Goal: Information Seeking & Learning: Learn about a topic

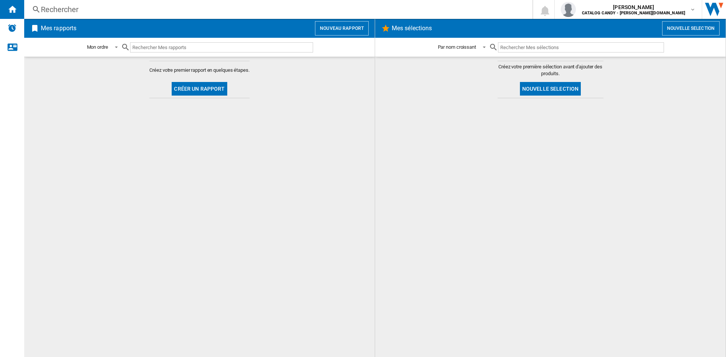
click at [86, 2] on div "Rechercher Rechercher 0 [PERSON_NAME] CATALOG CANDY - [PERSON_NAME][DOMAIN_NAME…" at bounding box center [374, 9] width 701 height 19
click at [86, 12] on div "Rechercher" at bounding box center [277, 9] width 472 height 11
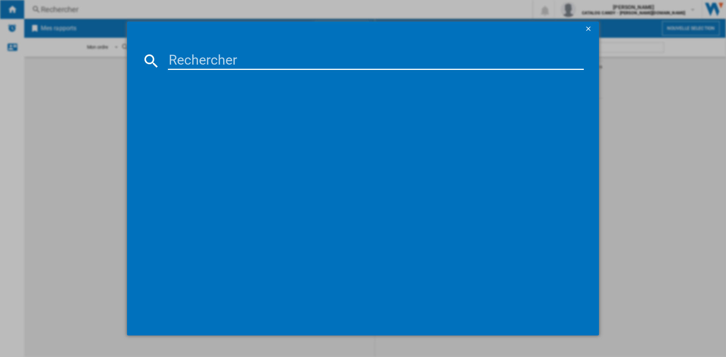
click at [200, 58] on input at bounding box center [376, 61] width 416 height 18
type input "LFR62E114"
click at [206, 108] on div "AEG LFR62E114S BLANC" at bounding box center [368, 110] width 408 height 8
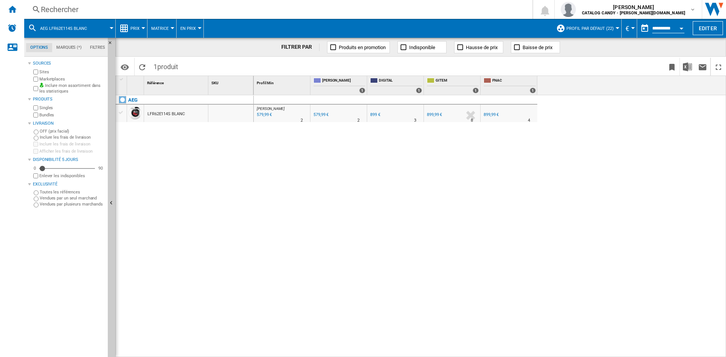
click at [33, 78] on div "Marketplaces" at bounding box center [68, 79] width 73 height 7
click at [130, 28] on div "Prix" at bounding box center [131, 28] width 24 height 19
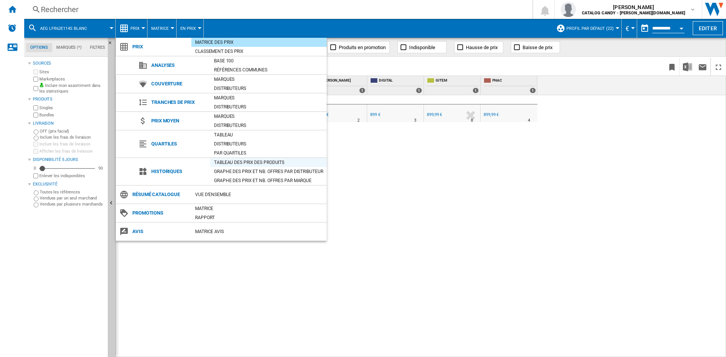
click at [234, 163] on div "Tableau des prix des produits" at bounding box center [268, 163] width 116 height 8
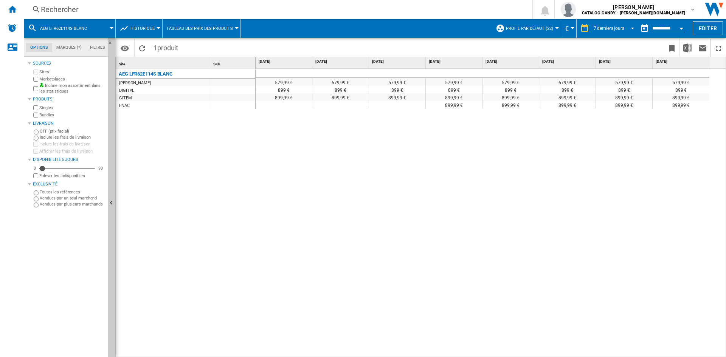
click at [613, 26] on div "7 derniers jours" at bounding box center [608, 28] width 31 height 5
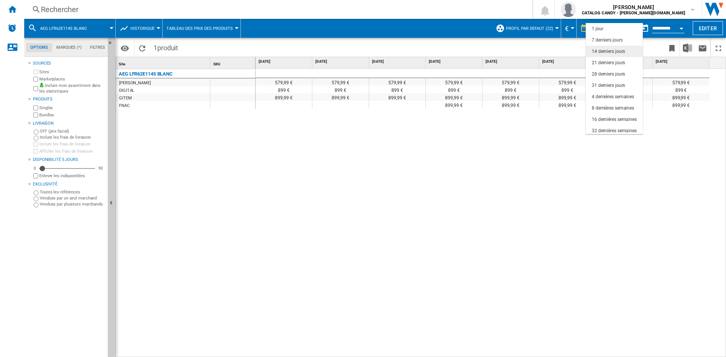
scroll to position [11, 0]
click at [611, 63] on div "28 derniers jours" at bounding box center [607, 63] width 33 height 6
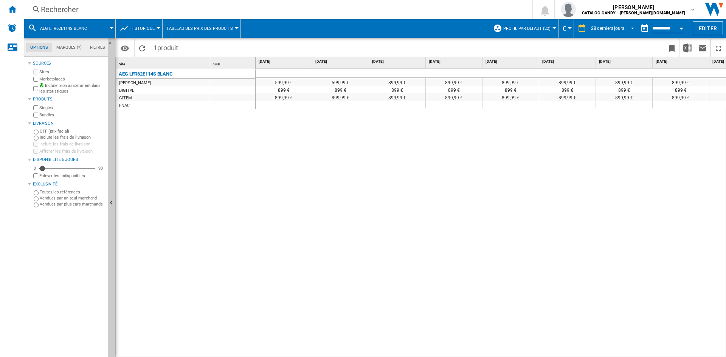
click at [617, 24] on md-select-value "28 derniers jours" at bounding box center [613, 28] width 47 height 11
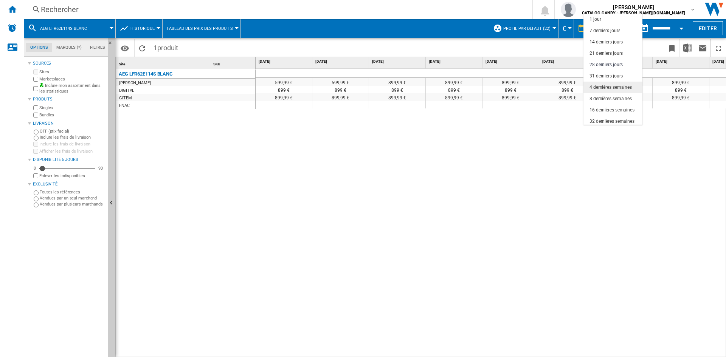
scroll to position [36, 0]
click at [621, 74] on div "16 dernières semaines" at bounding box center [611, 74] width 45 height 6
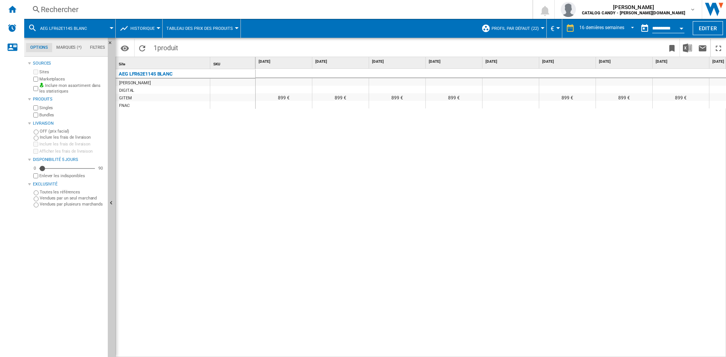
click at [495, 352] on div "899,99 € 599,99 € 599,99 € 599,99 € 599,99 € 899,99 € 579,99 € 579,99 € 579,99 …" at bounding box center [490, 213] width 471 height 289
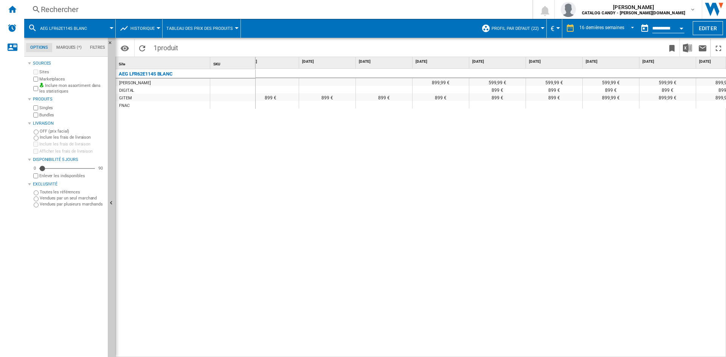
scroll to position [0, 314]
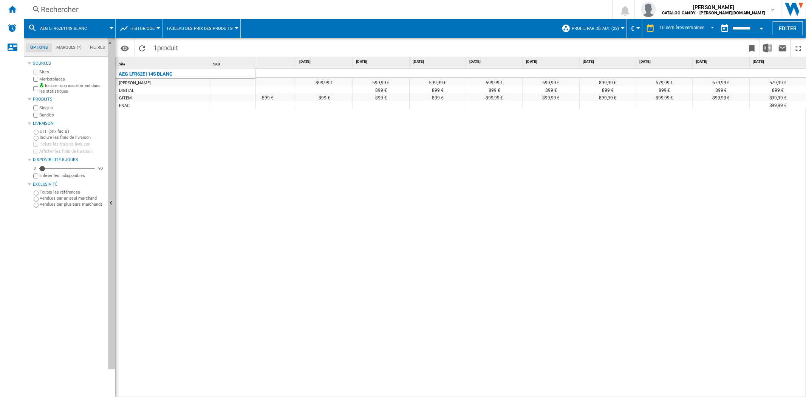
drag, startPoint x: 591, startPoint y: 392, endPoint x: 617, endPoint y: 385, distance: 27.4
click at [594, 357] on div "899,99 € 599,99 € 599,99 € 599,99 € 599,99 € 899,99 € 579,99 € 579,99 € 579,99 …" at bounding box center [530, 233] width 551 height 328
click at [618, 357] on div "899,99 € 599,99 € 599,99 € 599,99 € 599,99 € 899,99 € 579,99 € 579,99 € 579,99 …" at bounding box center [530, 233] width 551 height 328
drag, startPoint x: 551, startPoint y: 393, endPoint x: 557, endPoint y: 392, distance: 6.1
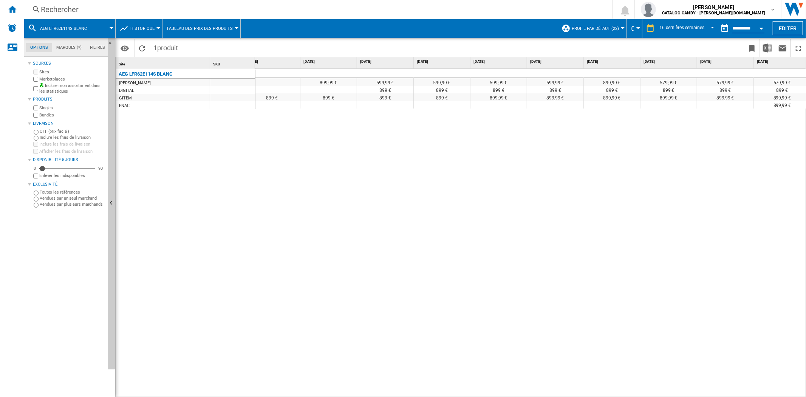
click at [553, 357] on div "899,99 € 599,99 € 599,99 € 599,99 € 599,99 € 899,99 € 579,99 € 579,99 € 579,99 …" at bounding box center [530, 233] width 551 height 328
drag, startPoint x: 558, startPoint y: 392, endPoint x: 587, endPoint y: 392, distance: 29.1
click at [587, 357] on div "899,99 € 599,99 € 599,99 € 599,99 € 599,99 € 899,99 € 579,99 € 579,99 € 579,99 …" at bounding box center [530, 233] width 551 height 328
click at [65, 8] on div "Rechercher" at bounding box center [317, 9] width 552 height 11
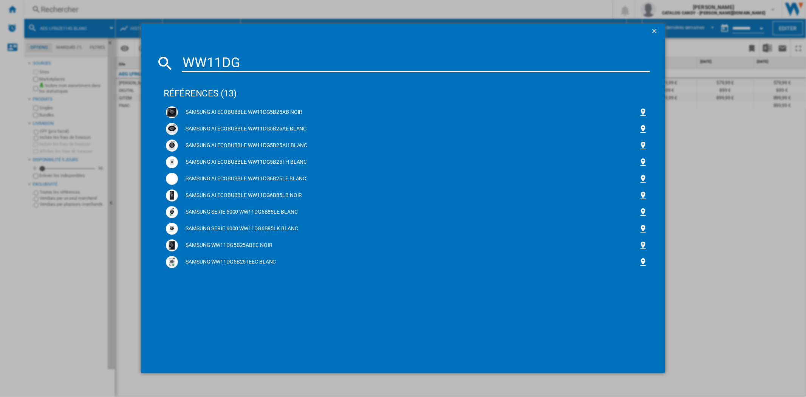
type input "WW11DG"
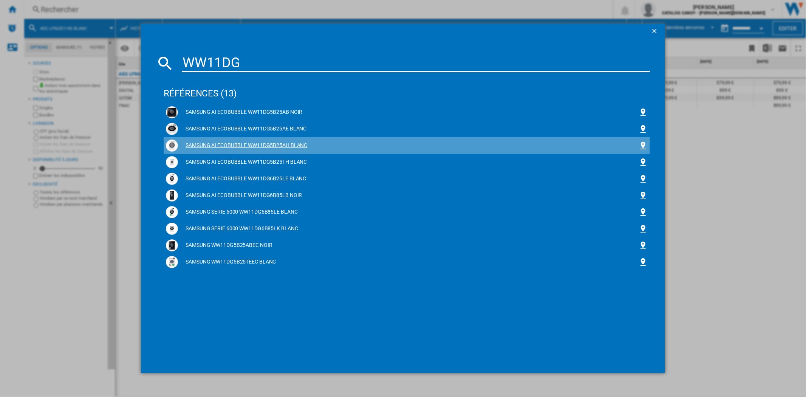
click at [257, 144] on div "SAMSUNG AI ECOBUBBLE WW11DG5B25AH BLANC" at bounding box center [408, 146] width 460 height 8
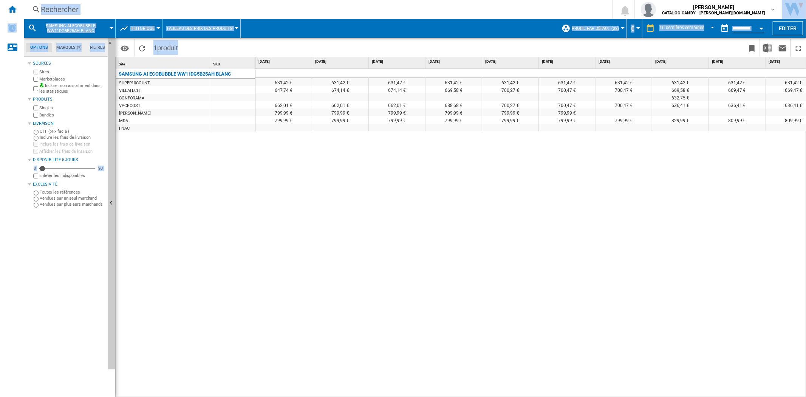
drag, startPoint x: 466, startPoint y: 393, endPoint x: 508, endPoint y: 398, distance: 43.0
click at [508, 357] on html "In order to access Insight, please log out and log in again OK NEW Rechercher R…" at bounding box center [403, 198] width 806 height 397
click at [244, 243] on div "SAMSUNG AI ECOBUBBLE WW11DG5B25AH BLANC SUPER10COUNT [GEOGRAPHIC_DATA] CONFORAM…" at bounding box center [186, 231] width 140 height 325
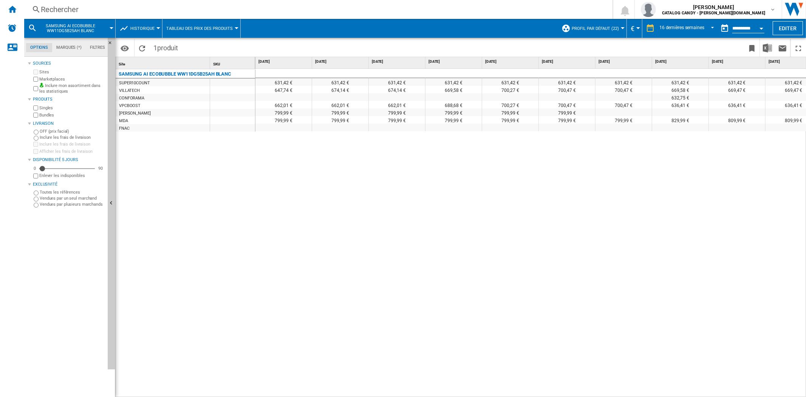
click at [126, 114] on div "[PERSON_NAME]" at bounding box center [135, 114] width 32 height 8
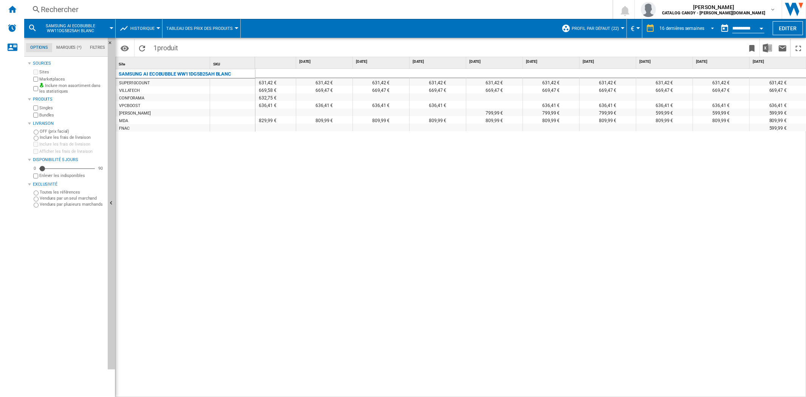
click at [710, 21] on div "16 dernières semaines 1 jour 7 derniers jours 14 derniers jours 21 derniers jou…" at bounding box center [679, 28] width 75 height 19
click at [710, 27] on span "REPORTS.WIZARD.STEPS.REPORT.STEPS.REPORT_OPTIONS.PERIOD: 16 dernières semaines" at bounding box center [710, 27] width 9 height 7
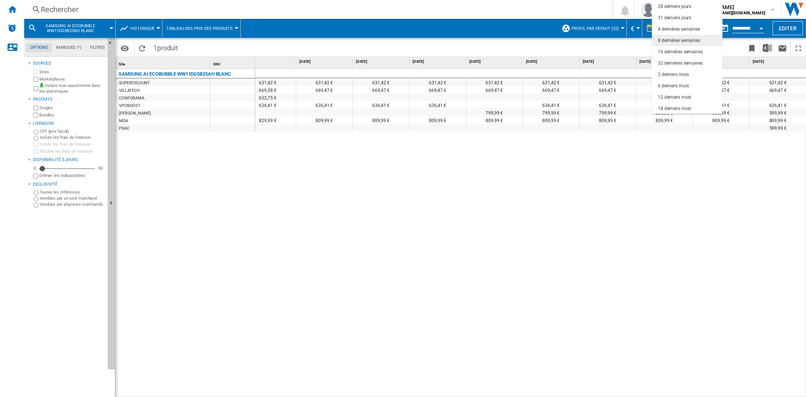
click at [702, 42] on md-option "8 dernières semaines" at bounding box center [687, 40] width 71 height 11
click at [702, 42] on body "In order to access Insight, please log out and log in again OK NEW Rechercher R…" at bounding box center [403, 198] width 806 height 397
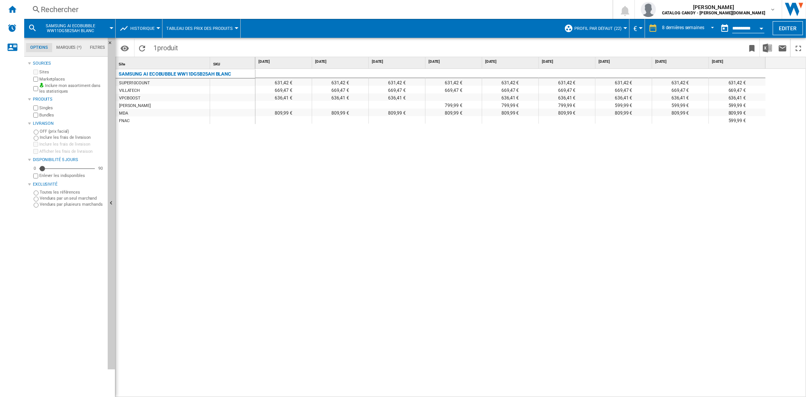
click at [81, 8] on div "Rechercher" at bounding box center [317, 9] width 552 height 11
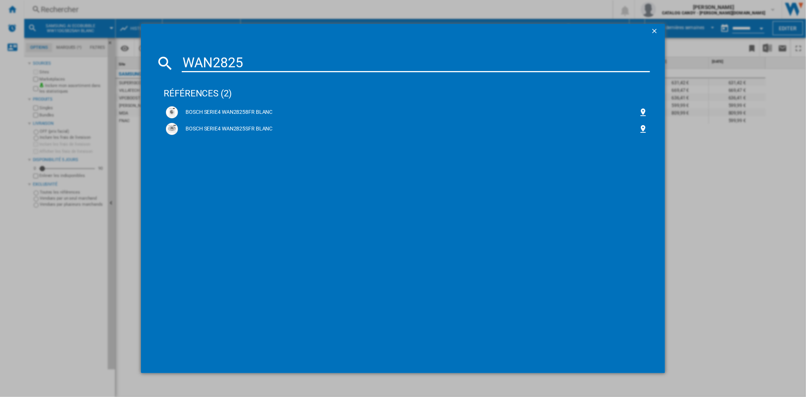
type input "WAN2825"
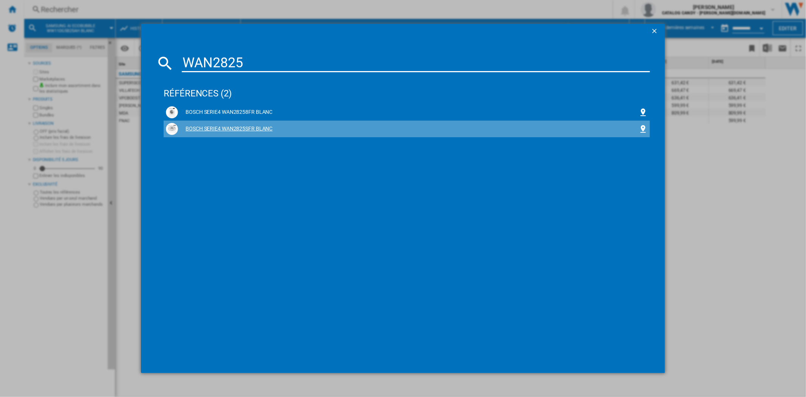
click at [236, 129] on div "BOSCH SERIE4 WAN2825SFR BLANC" at bounding box center [408, 129] width 460 height 8
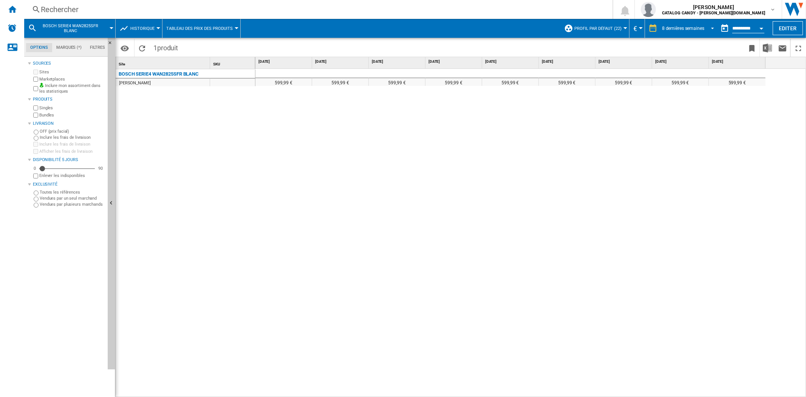
click at [686, 27] on div "8 dernières semaines" at bounding box center [683, 28] width 42 height 5
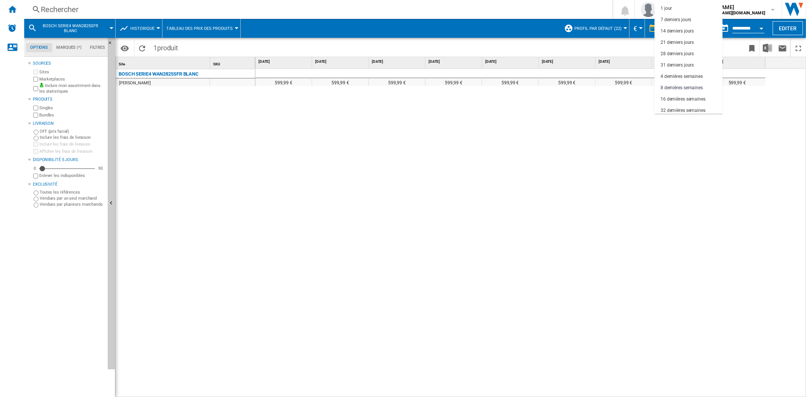
scroll to position [47, 0]
click at [677, 52] on div "16 dernières semaines" at bounding box center [683, 52] width 45 height 6
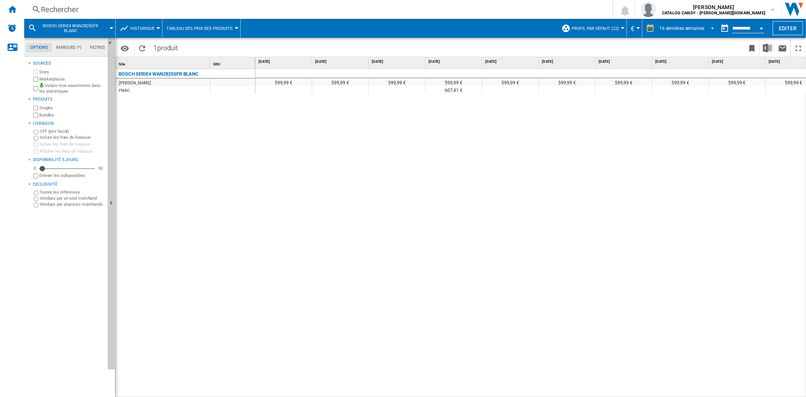
click at [683, 27] on div "16 dernières semaines" at bounding box center [681, 28] width 45 height 5
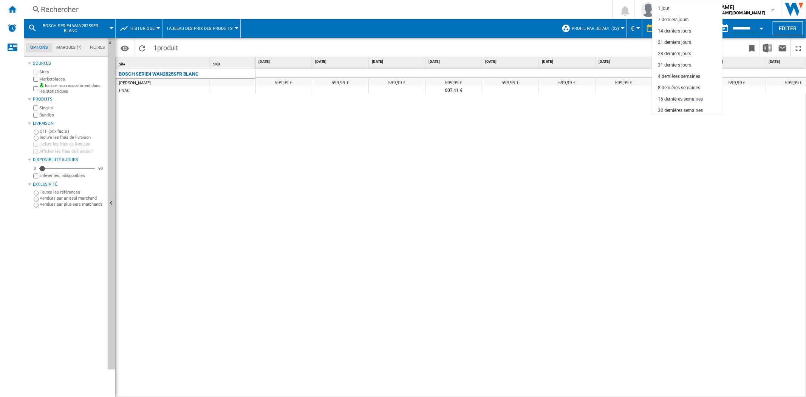
scroll to position [47, 0]
click at [683, 85] on div "6 derniers mois" at bounding box center [673, 86] width 31 height 6
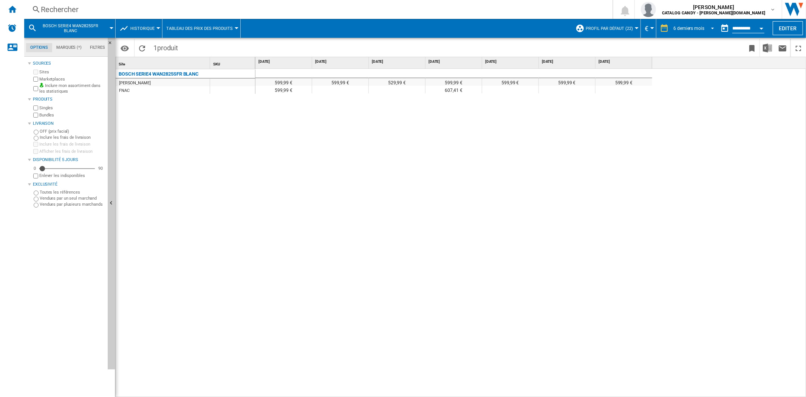
click at [689, 24] on md-select-value "6 derniers mois" at bounding box center [695, 28] width 45 height 11
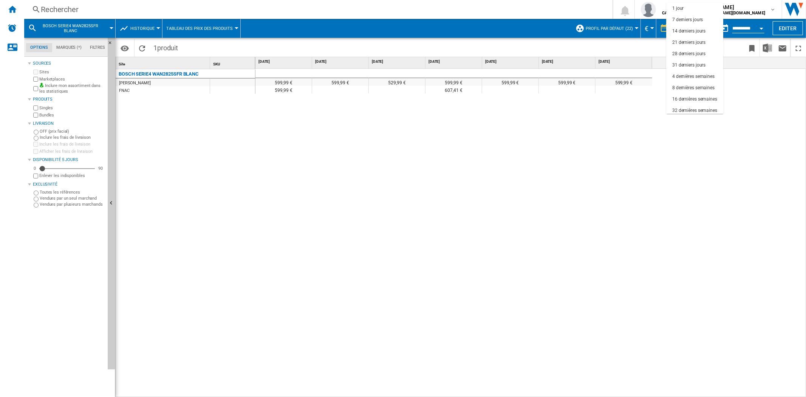
scroll to position [47, 0]
click at [697, 96] on div "12 derniers mois" at bounding box center [688, 97] width 33 height 6
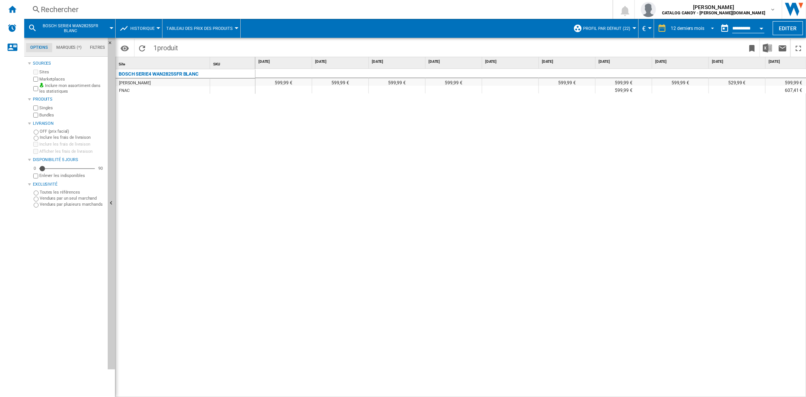
click at [704, 27] on md-select-value "12 derniers mois" at bounding box center [693, 28] width 47 height 11
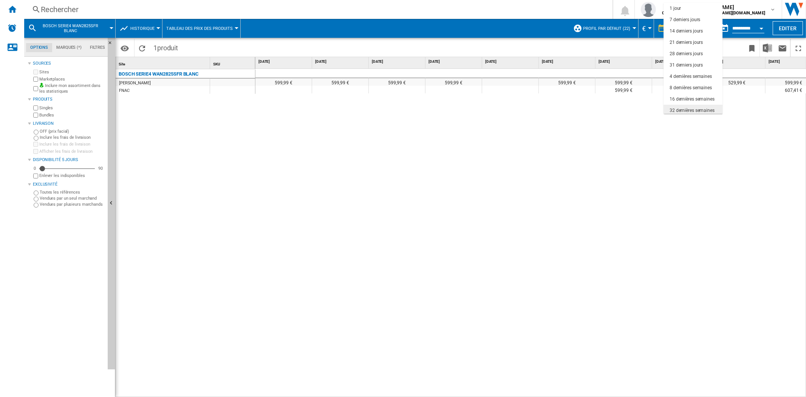
scroll to position [47, 0]
click at [694, 49] on div "16 dernières semaines" at bounding box center [692, 52] width 45 height 6
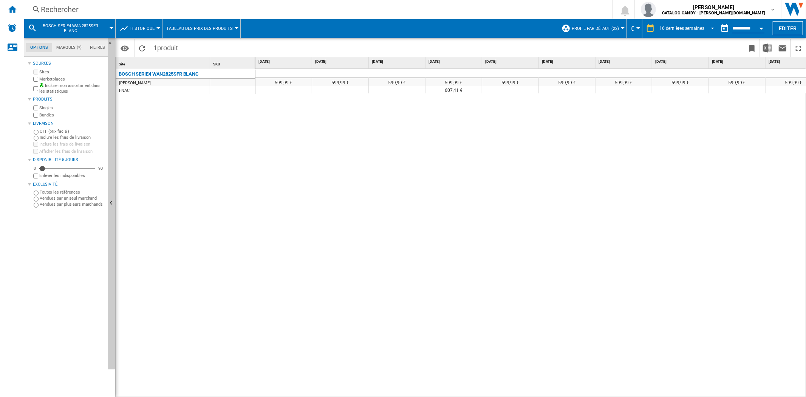
click at [695, 25] on span "16 dernières semaines" at bounding box center [681, 28] width 45 height 6
click at [695, 25] on body "In order to access Insight, please log out and log in again OK NEW Rechercher R…" at bounding box center [403, 198] width 806 height 397
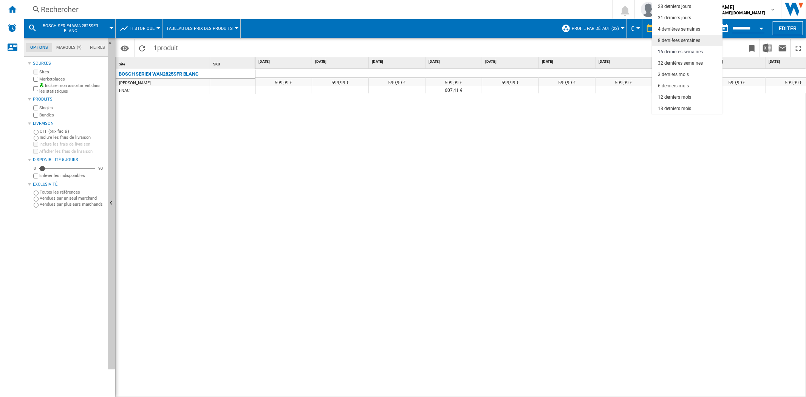
click at [692, 40] on div "8 dernières semaines" at bounding box center [679, 40] width 42 height 6
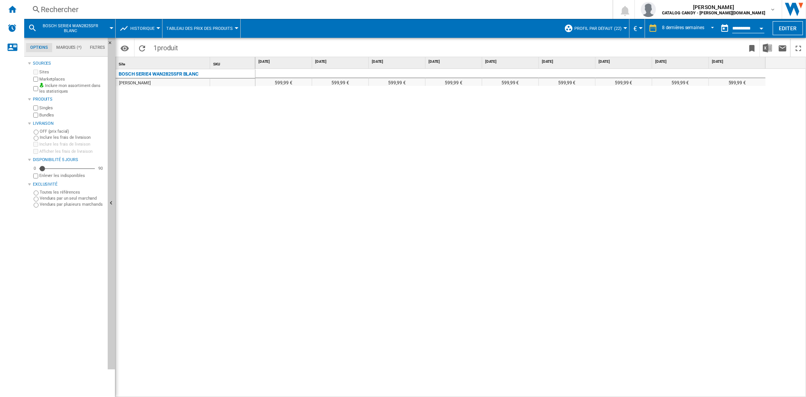
click at [64, 9] on div "Rechercher" at bounding box center [317, 9] width 552 height 11
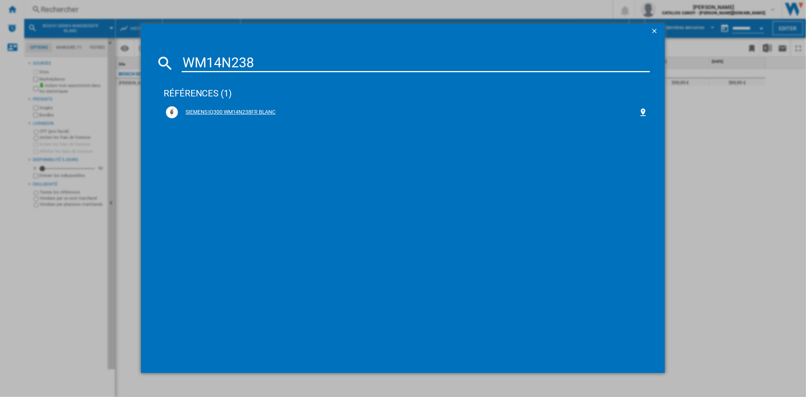
type input "WM14N238"
click at [246, 116] on div "SIEMENS IQ300 WM14N238FR BLANC" at bounding box center [406, 112] width 481 height 12
click at [231, 112] on div "SIEMENS IQ300 WM14N238FR BLANC" at bounding box center [408, 112] width 460 height 8
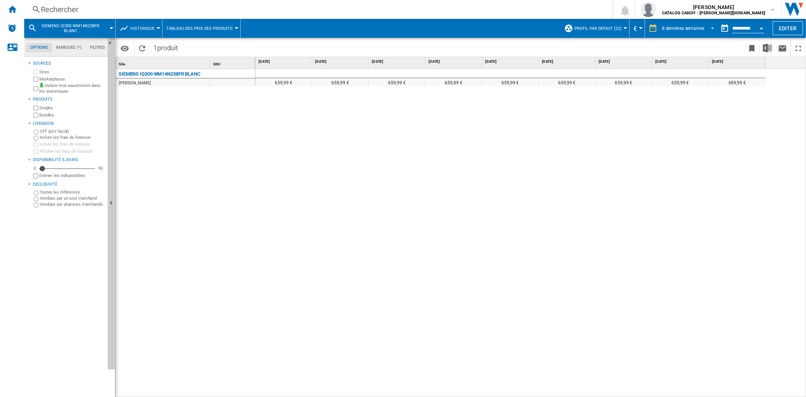
click at [680, 23] on md-select-value "8 dernières semaines" at bounding box center [689, 28] width 56 height 11
click at [680, 23] on body "In order to access Insight, please log out and log in again OK NEW Rechercher R…" at bounding box center [403, 198] width 806 height 397
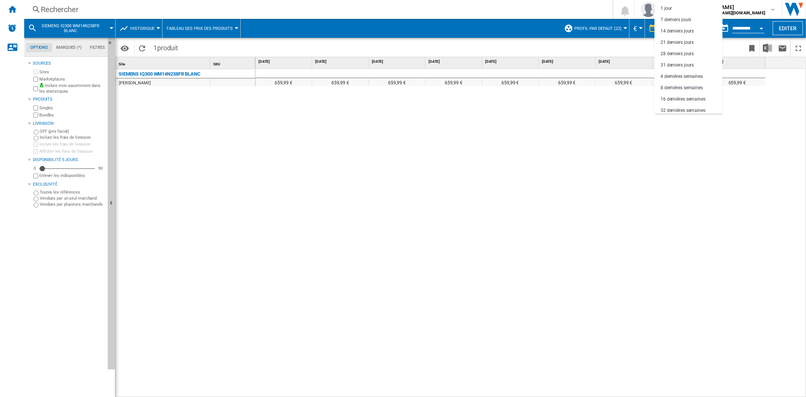
scroll to position [47, 0]
click at [690, 86] on div "6 derniers mois" at bounding box center [676, 86] width 31 height 6
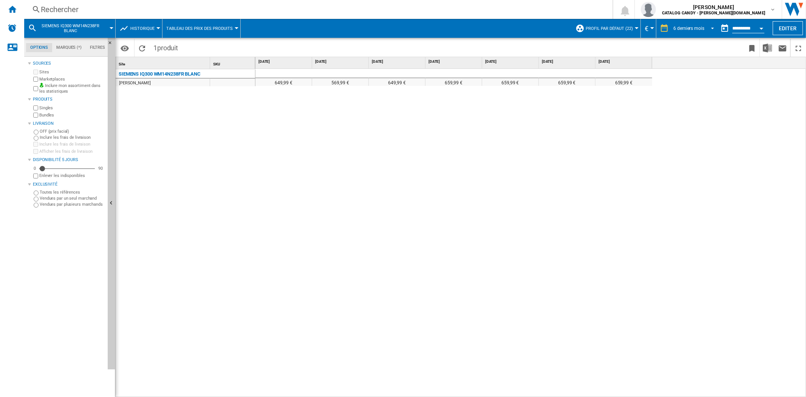
click at [686, 28] on div "6 derniers mois" at bounding box center [688, 28] width 31 height 5
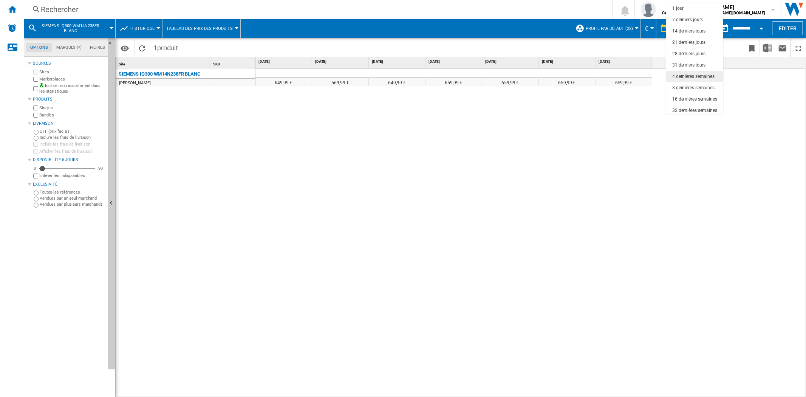
scroll to position [47, 0]
click at [704, 99] on div "12 derniers mois" at bounding box center [688, 97] width 33 height 6
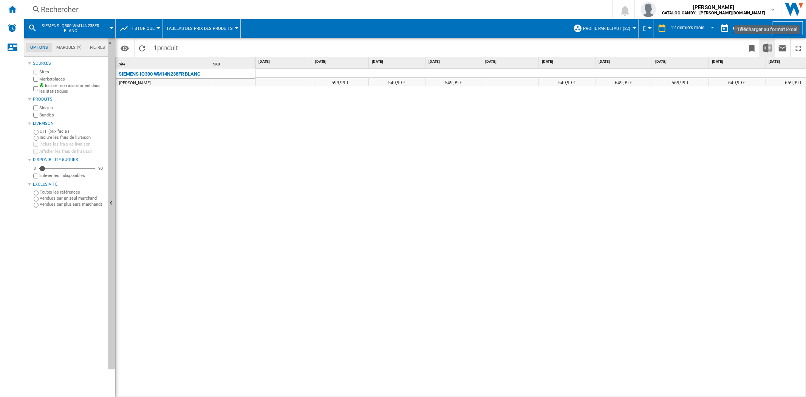
click at [725, 46] on img "Télécharger au format Excel" at bounding box center [767, 47] width 9 height 9
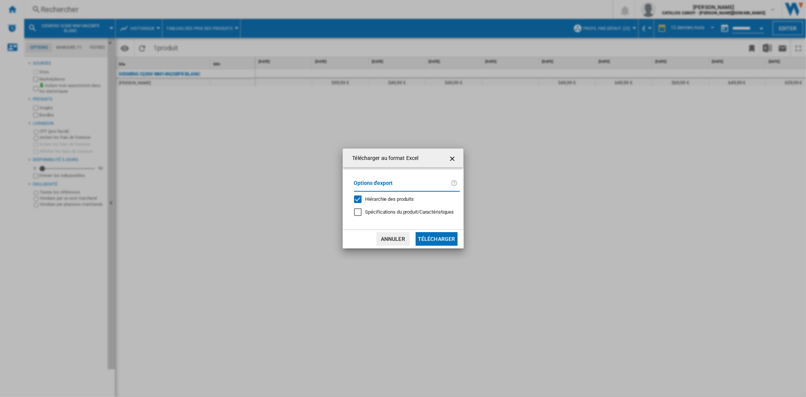
click at [436, 240] on button "Télécharger" at bounding box center [437, 239] width 42 height 14
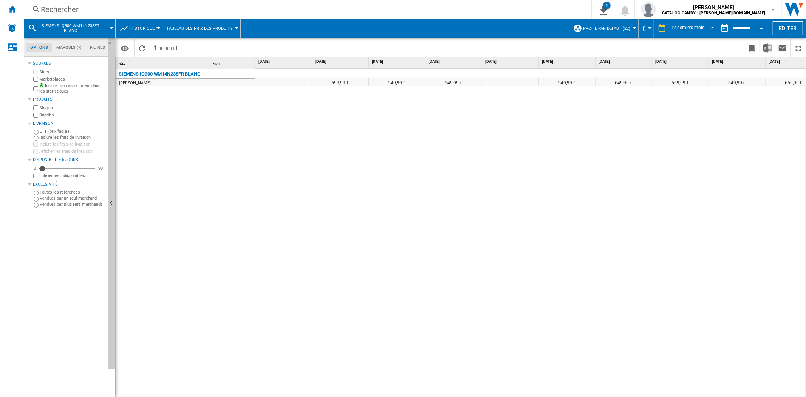
click at [55, 3] on div "Rechercher Rechercher 0 1 SIEMENS IQ300 WM14N238FR BLANC/Aucune caractéristique…" at bounding box center [415, 9] width 782 height 19
click at [69, 11] on div "Rechercher" at bounding box center [306, 9] width 531 height 11
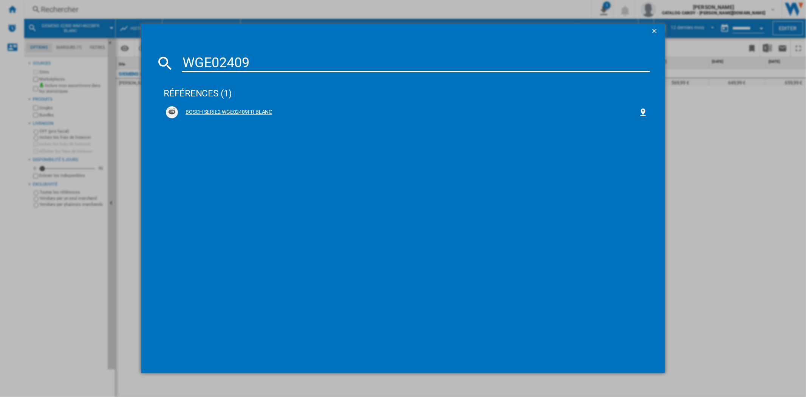
type input "WGE02409"
click at [249, 111] on div "BOSCH SERIE2 WGE02409FR BLANC" at bounding box center [408, 112] width 460 height 8
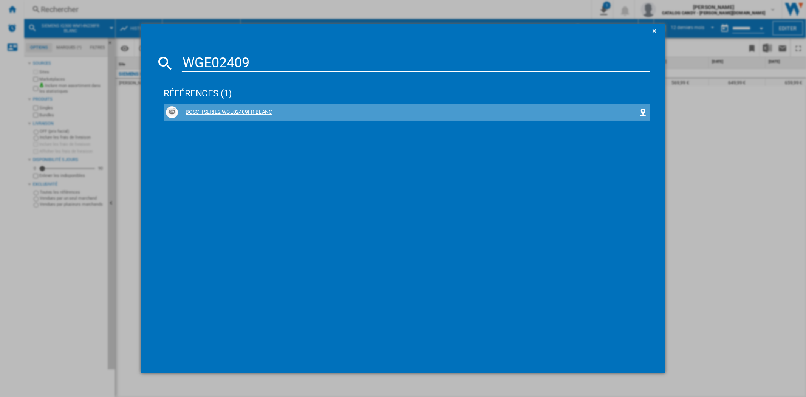
click at [249, 111] on div "BOSCH SERIE2 WGE02409FR BLANC" at bounding box center [408, 112] width 460 height 8
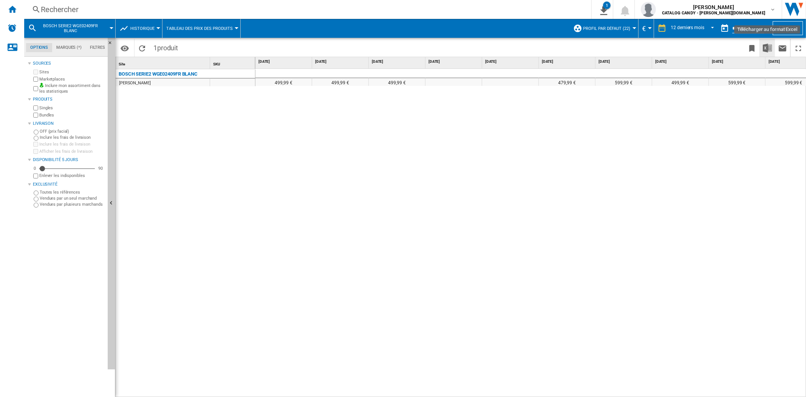
click at [725, 48] on img "Télécharger au format Excel" at bounding box center [767, 47] width 9 height 9
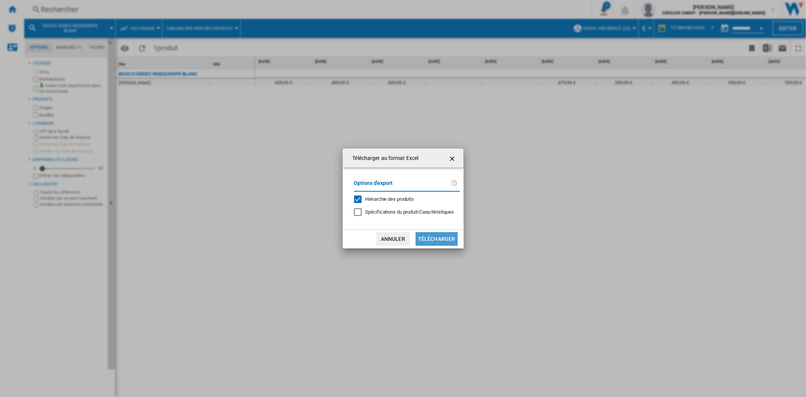
click at [445, 235] on button "Télécharger" at bounding box center [437, 239] width 42 height 14
click at [445, 235] on div "499,99 € 499,99 € 499,99 € 479,99 € 599,99 € 499,99 € 599,99 € 599,99 € 509,99 …" at bounding box center [530, 233] width 551 height 328
